Goal: Transaction & Acquisition: Purchase product/service

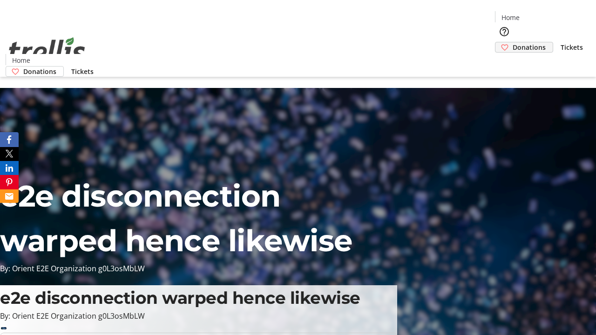
click at [512, 42] on span "Donations" at bounding box center [528, 47] width 33 height 10
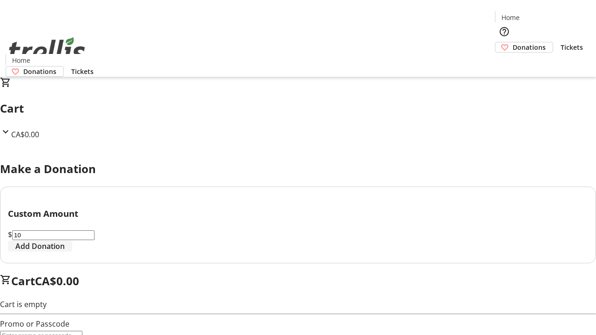
click at [65, 252] on span "Add Donation" at bounding box center [39, 246] width 49 height 11
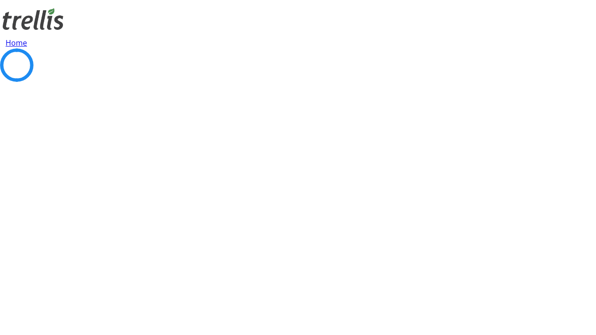
select select "CA"
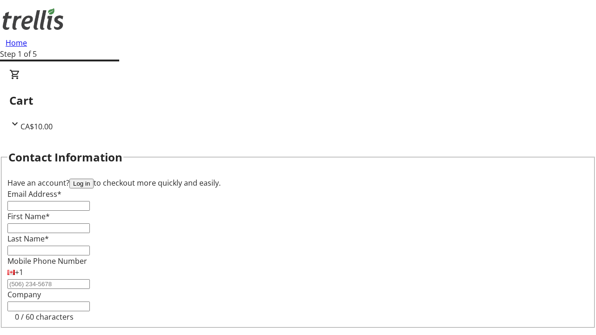
click at [94, 179] on button "Log in" at bounding box center [81, 184] width 24 height 10
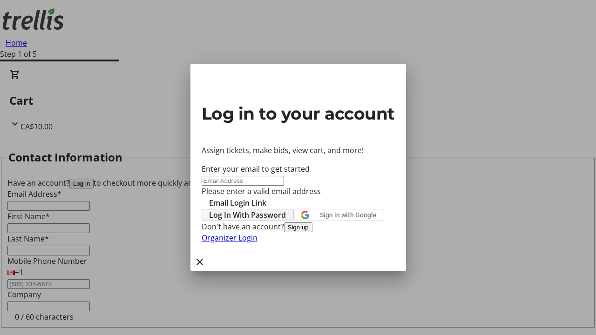
click at [286, 209] on span "Log In With Password" at bounding box center [247, 214] width 77 height 11
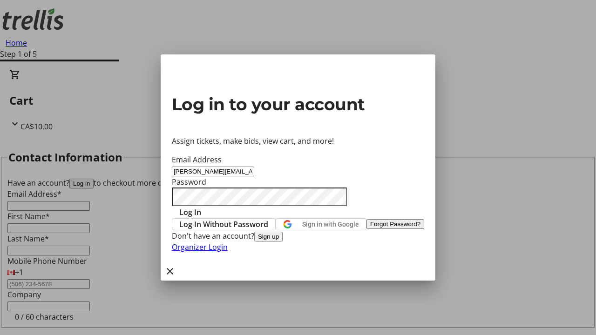
type input "[PERSON_NAME][EMAIL_ADDRESS][DOMAIN_NAME]"
click at [201, 207] on span "Log In" at bounding box center [190, 212] width 22 height 11
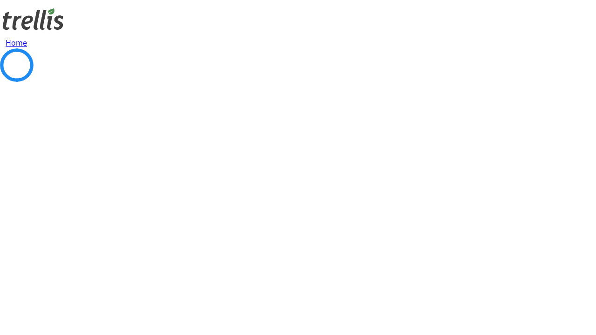
select select "CA"
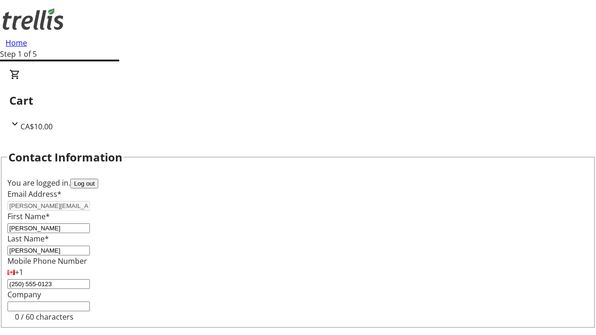
select select "CA"
type input "Kelowna"
select select "BC"
type input "Kelowna"
type input "V1Y 0C2"
